Goal: Information Seeking & Learning: Stay updated

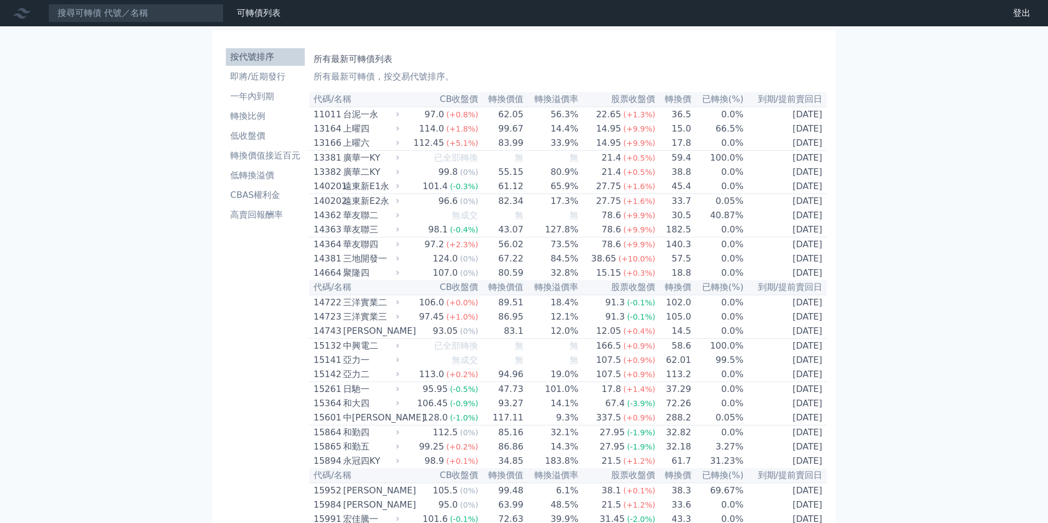
click at [226, 77] on li "即將/近期發行" at bounding box center [265, 76] width 79 height 13
